Goal: Information Seeking & Learning: Learn about a topic

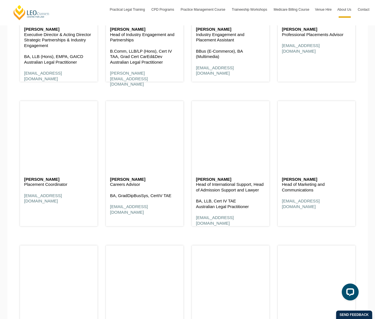
scroll to position [2309, 0]
